Goal: Browse casually

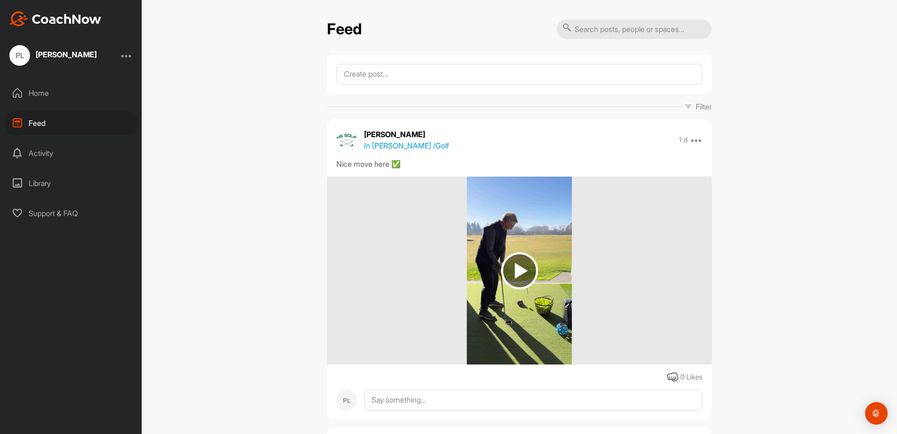
click at [525, 269] on img at bounding box center [519, 270] width 37 height 37
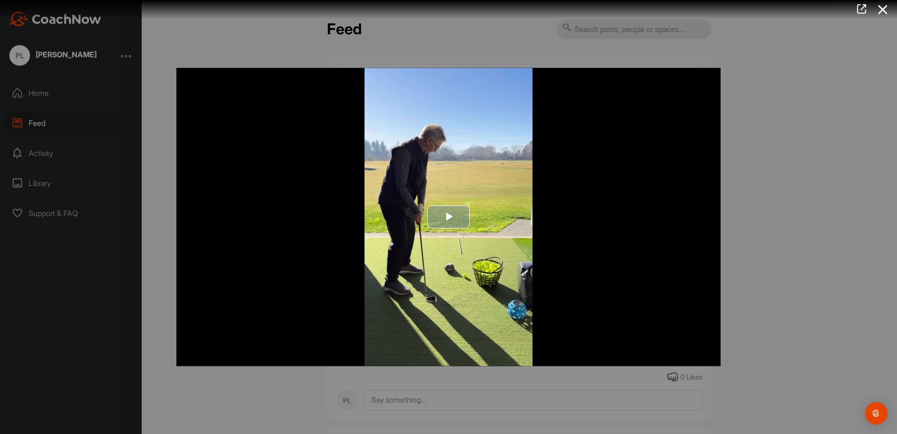
click at [449, 217] on span "Video Player" at bounding box center [449, 217] width 0 height 0
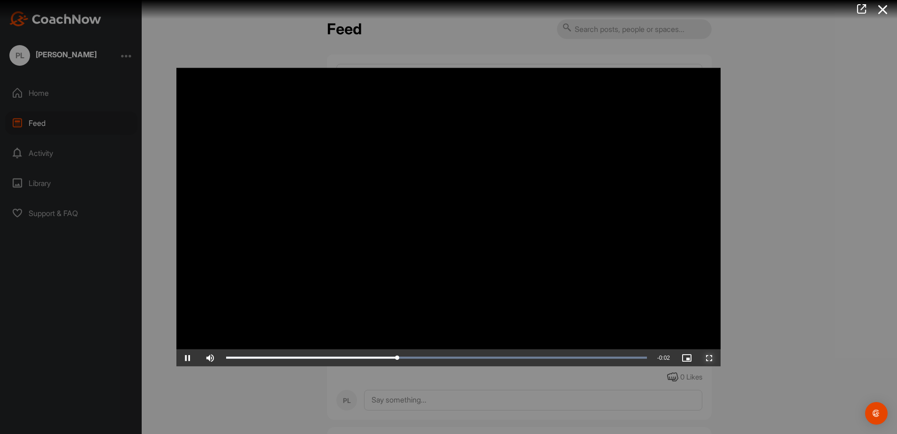
click at [710, 357] on span "Video Player" at bounding box center [709, 357] width 23 height 0
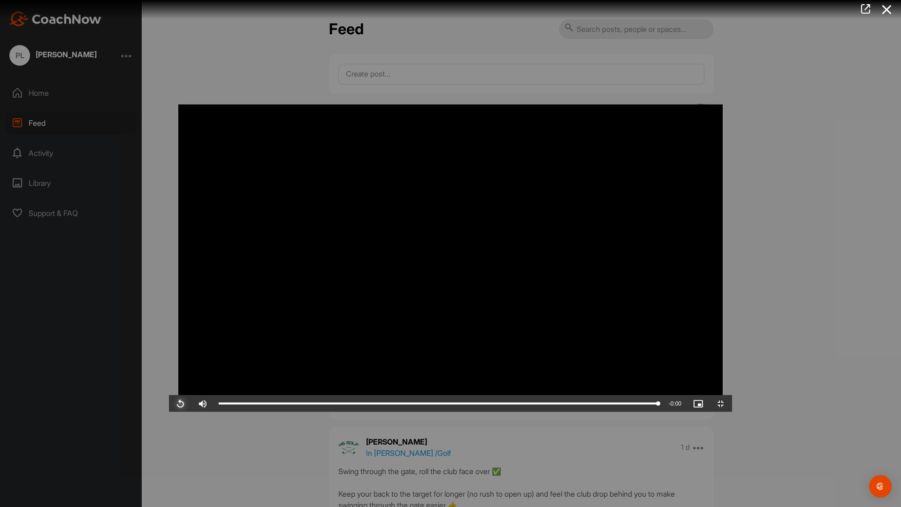
click at [169, 403] on span "Video Player" at bounding box center [180, 403] width 23 height 0
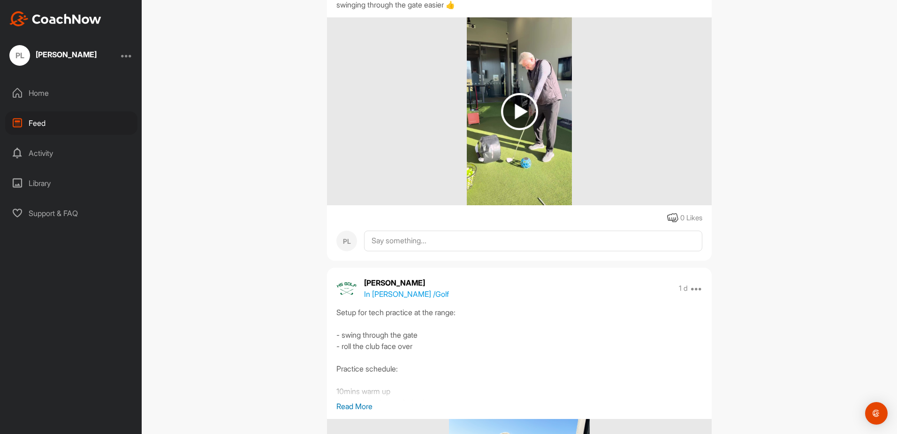
scroll to position [516, 0]
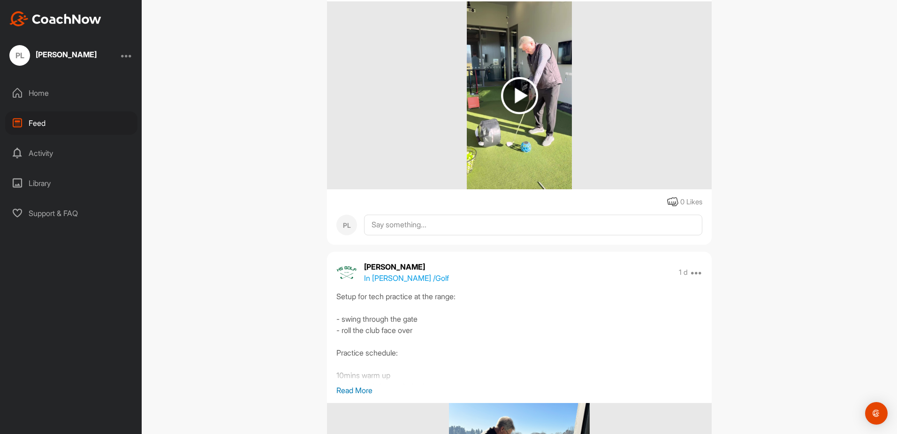
click at [517, 95] on img at bounding box center [519, 95] width 37 height 37
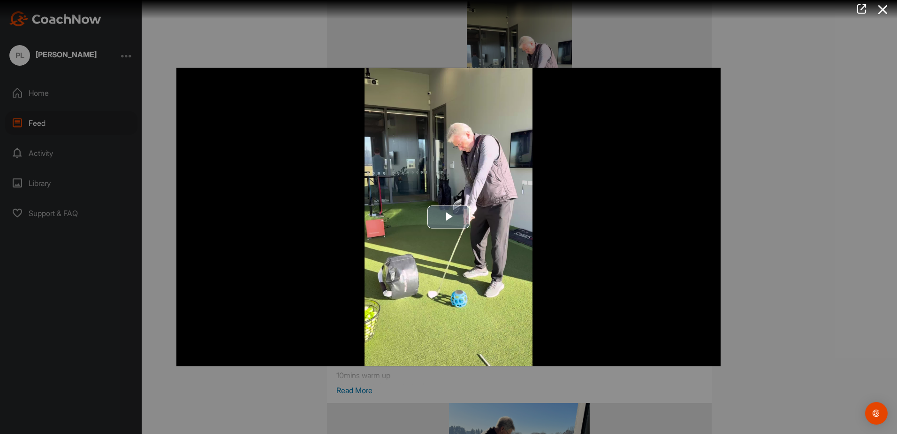
click at [449, 217] on span "Video Player" at bounding box center [449, 217] width 0 height 0
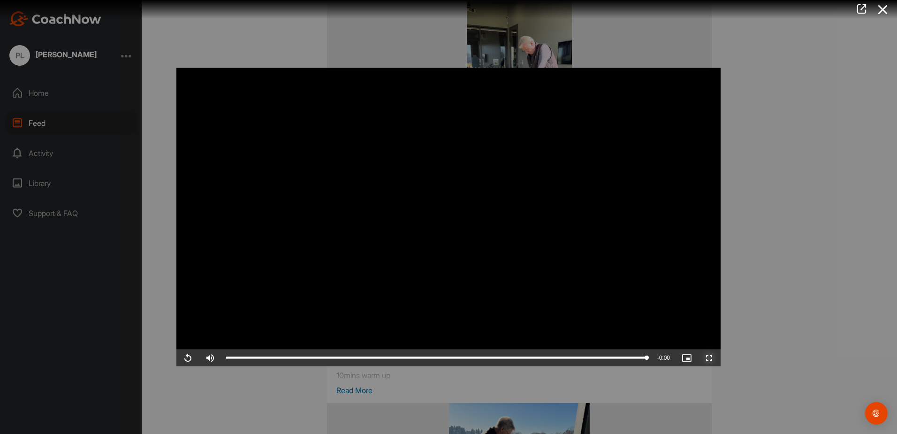
click at [711, 357] on span "Video Player" at bounding box center [709, 357] width 23 height 0
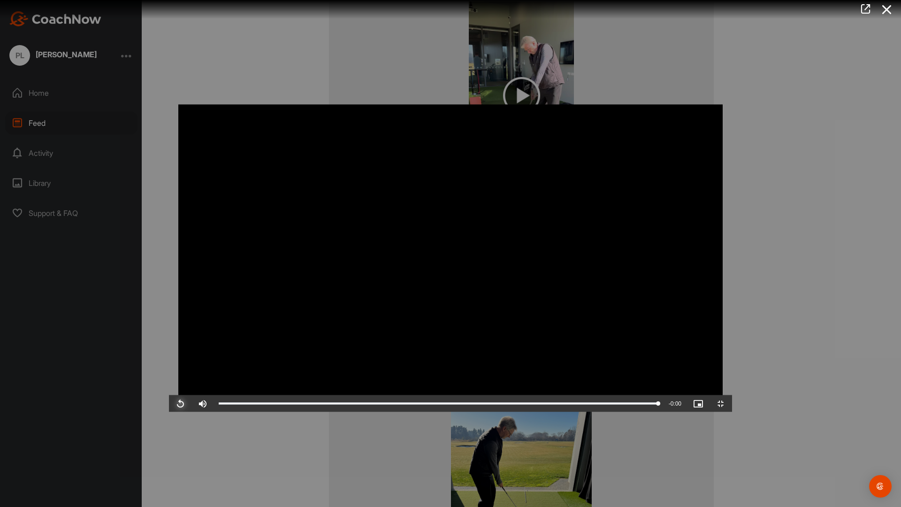
click at [169, 403] on span "Video Player" at bounding box center [180, 403] width 23 height 0
